Goal: Find specific page/section: Find specific page/section

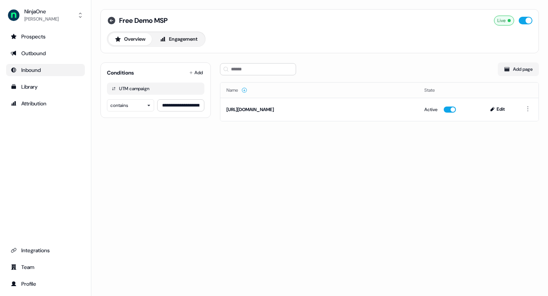
click at [113, 23] on icon at bounding box center [112, 21] width 8 height 8
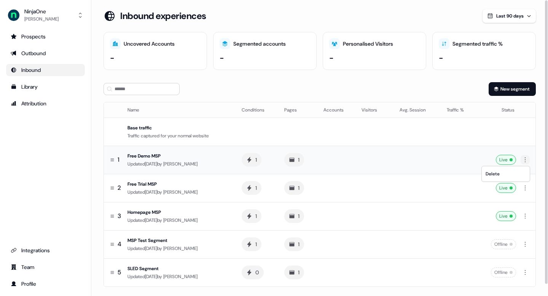
click at [530, 160] on html "For the best experience switch devices to a bigger screen. Go to [DOMAIN_NAME] …" at bounding box center [274, 148] width 548 height 296
click at [141, 159] on html "For the best experience switch devices to a bigger screen. Go to [DOMAIN_NAME] …" at bounding box center [274, 148] width 548 height 296
click at [148, 156] on div "Free Demo MSP" at bounding box center [179, 156] width 102 height 8
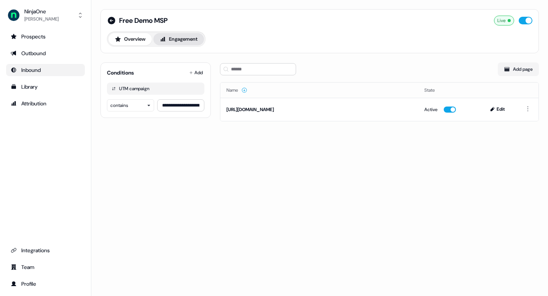
click at [192, 43] on button "Engagement" at bounding box center [178, 39] width 51 height 12
